Goal: Task Accomplishment & Management: Manage account settings

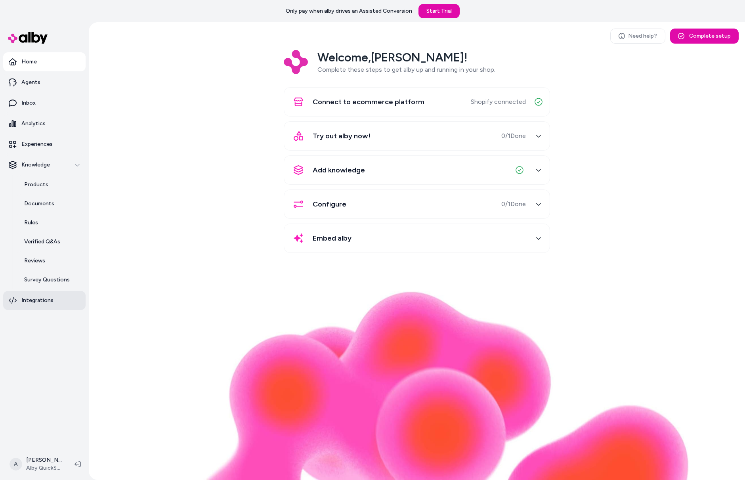
click at [36, 300] on p "Integrations" at bounding box center [37, 300] width 32 height 8
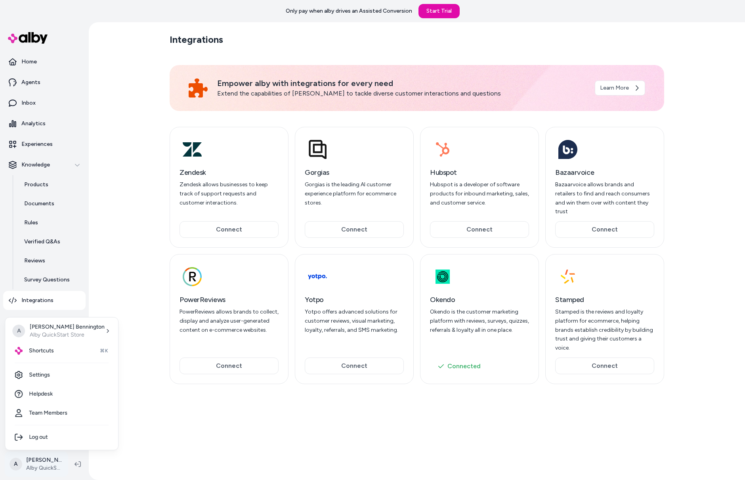
click at [44, 468] on html "Only pay when alby drives an Assisted Conversion Start Trial Home Agents Inbox …" at bounding box center [372, 240] width 745 height 480
click at [67, 375] on link "Settings" at bounding box center [61, 374] width 107 height 19
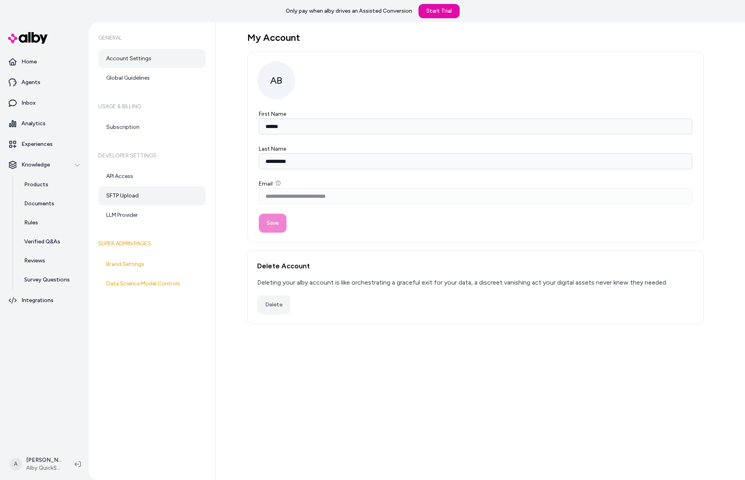
click at [148, 197] on link "SFTP Upload" at bounding box center [151, 195] width 107 height 19
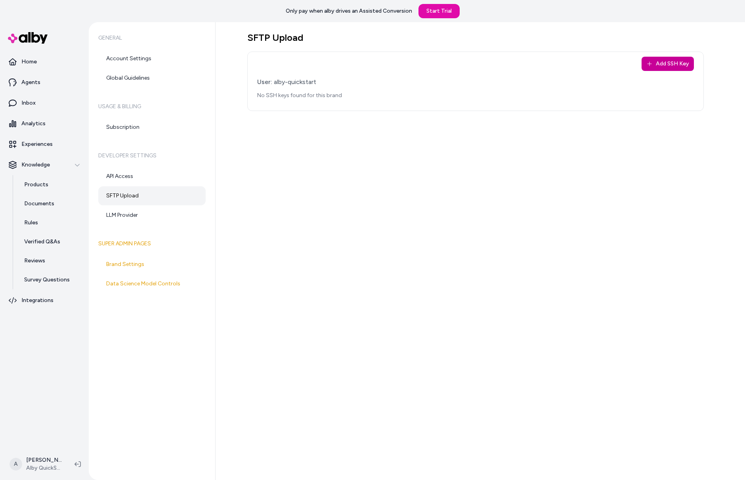
click at [652, 62] on icon "button" at bounding box center [649, 64] width 6 height 6
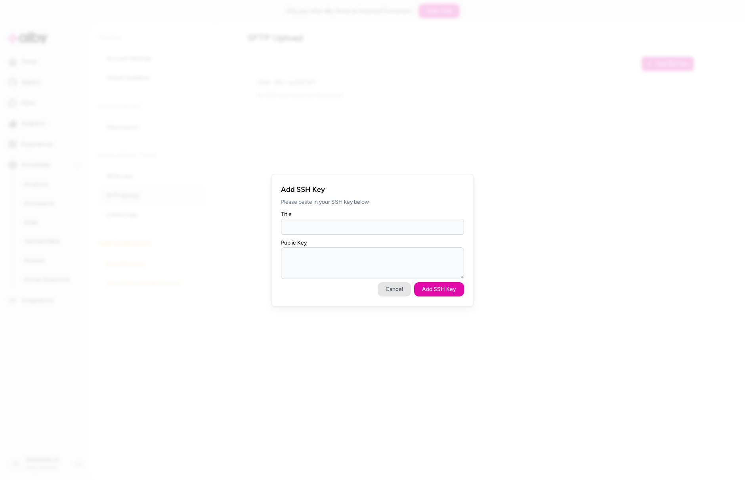
click at [389, 283] on button "Cancel" at bounding box center [394, 289] width 33 height 14
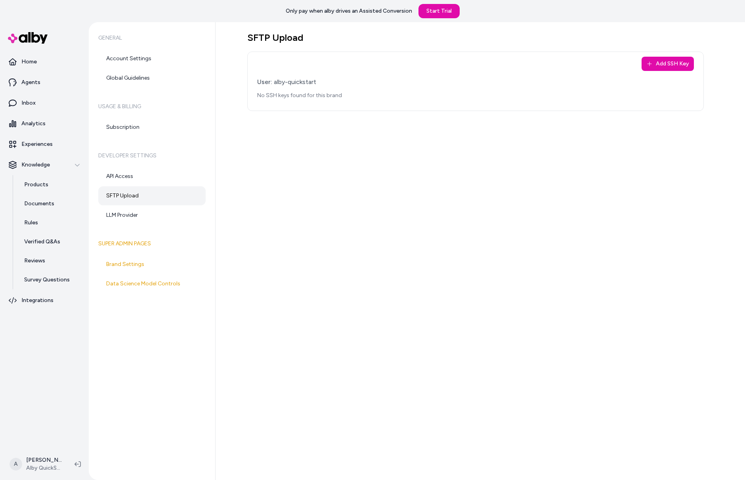
click at [374, 155] on div "SFTP Upload Add SSH Key User: alby-quickstart No SSH keys found for this brand" at bounding box center [480, 251] width 529 height 458
drag, startPoint x: 246, startPoint y: 35, endPoint x: 306, endPoint y: 34, distance: 60.3
click at [306, 34] on div "SFTP Upload Add SSH Key User: alby-quickstart No SSH keys found for this brand" at bounding box center [480, 251] width 529 height 458
click at [325, 147] on div "SFTP Upload Add SSH Key User: alby-quickstart No SSH keys found for this brand" at bounding box center [480, 251] width 529 height 458
click at [535, 189] on div "SFTP Upload Add SSH Key User: alby-quickstart No SSH keys found for this brand" at bounding box center [480, 251] width 529 height 458
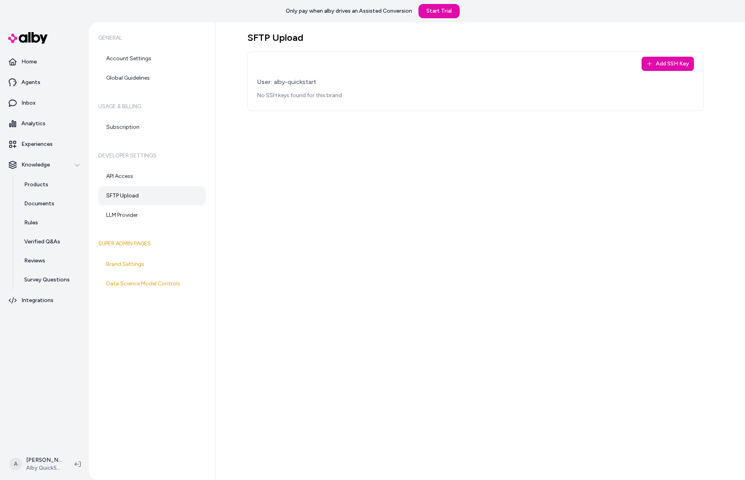
click at [461, 178] on div "SFTP Upload Add SSH Key User: alby-quickstart No SSH keys found for this brand" at bounding box center [480, 251] width 529 height 458
click at [436, 124] on div "SFTP Upload Add SSH Key User: alby-quickstart No SSH keys found for this brand" at bounding box center [480, 251] width 529 height 458
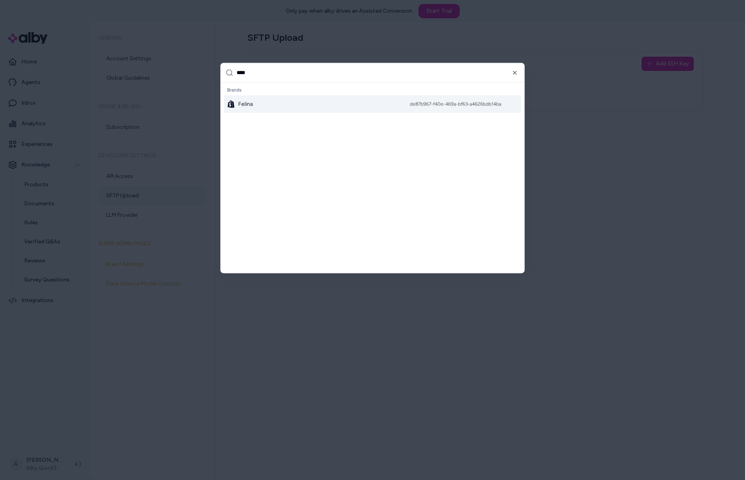
type input "*****"
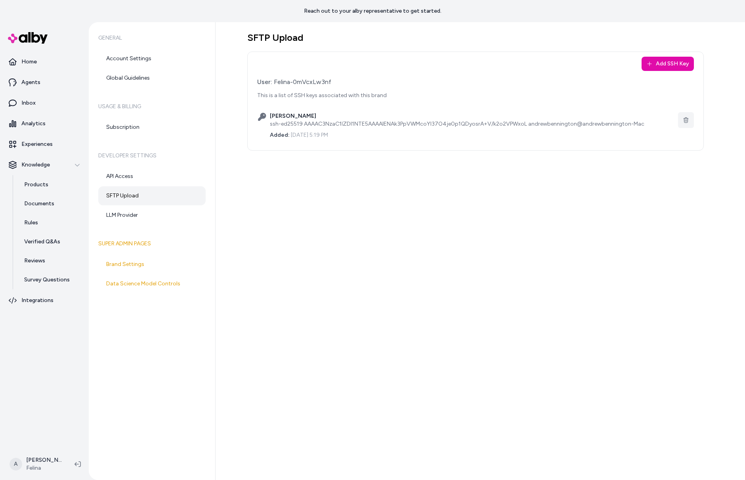
click at [174, 193] on link "SFTP Upload" at bounding box center [151, 195] width 107 height 19
click at [331, 203] on div "SFTP Upload Add SSH Key User: Felina-0mVcxLw3nf This is a list of SSH keys asso…" at bounding box center [480, 251] width 529 height 458
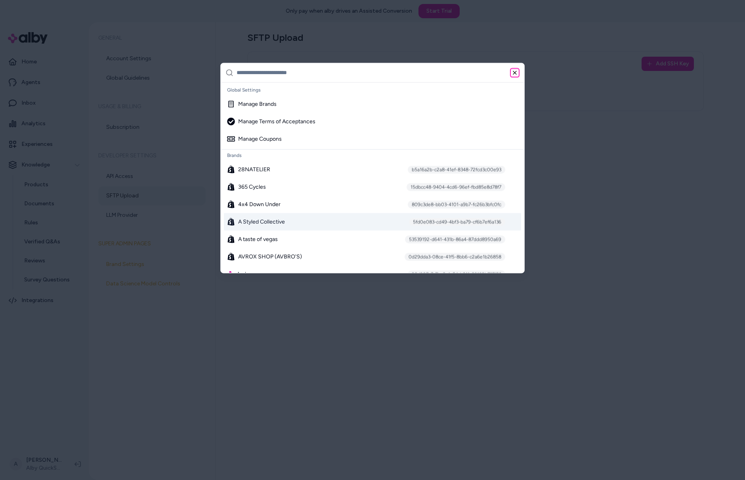
click at [516, 75] on icon "button" at bounding box center [515, 72] width 6 height 6
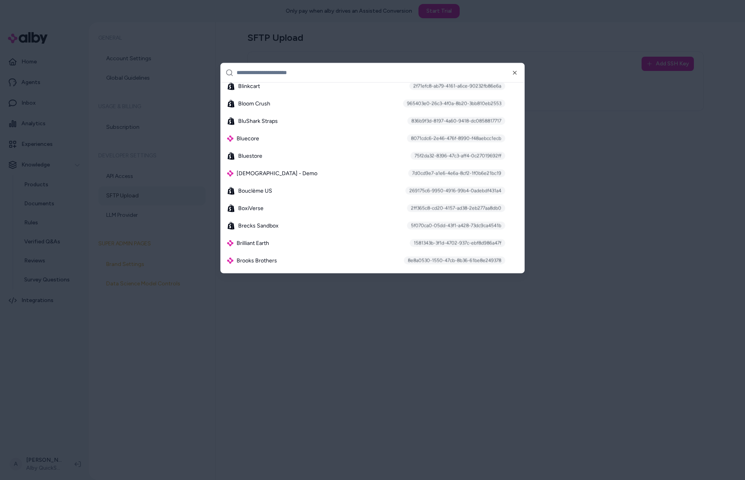
scroll to position [955, 0]
click at [518, 73] on icon "button" at bounding box center [515, 72] width 6 height 6
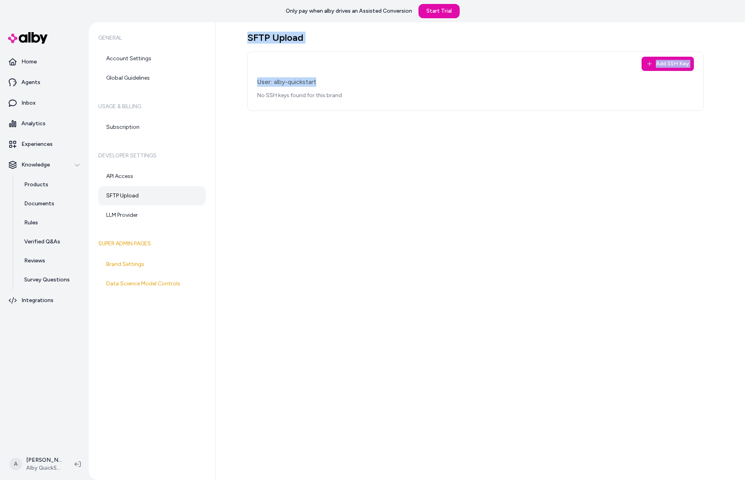
drag, startPoint x: 241, startPoint y: 40, endPoint x: 376, endPoint y: 86, distance: 142.6
click at [377, 86] on div "SFTP Upload Add SSH Key User: alby-quickstart No SSH keys found for this brand" at bounding box center [480, 251] width 529 height 458
click at [391, 153] on div "SFTP Upload Add SSH Key User: alby-quickstart No SSH keys found for this brand" at bounding box center [480, 251] width 529 height 458
click at [652, 69] on button "Add SSH Key" at bounding box center [668, 64] width 52 height 14
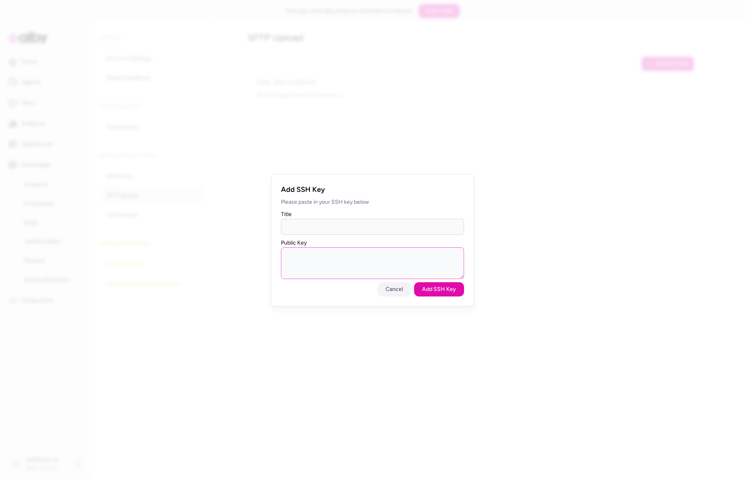
click at [405, 263] on textarea "Public Key" at bounding box center [372, 263] width 183 height 32
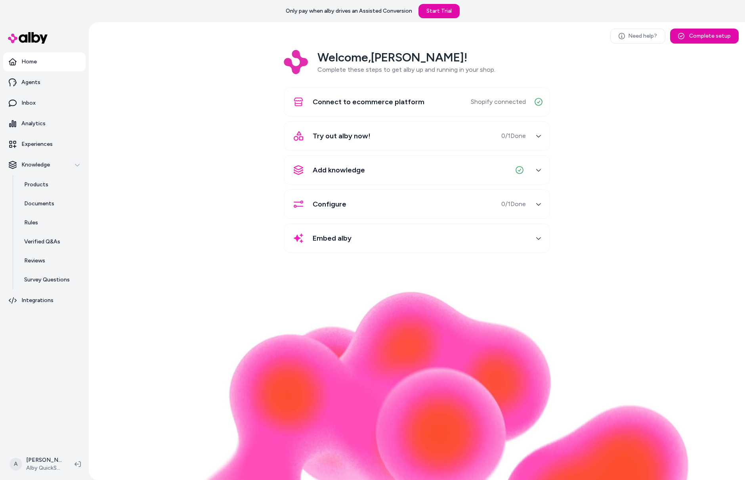
click at [128, 323] on div "Need help? Complete setup Welcome, Andrew ! Complete these steps to get alby up…" at bounding box center [417, 251] width 656 height 458
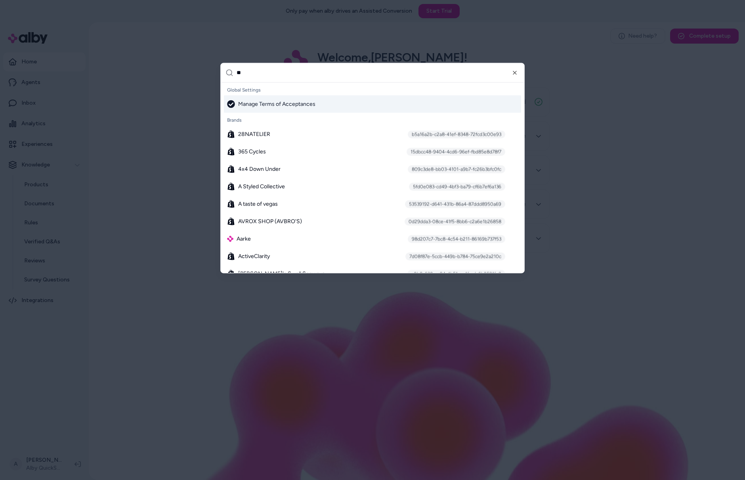
type input "***"
